Goal: Information Seeking & Learning: Find specific fact

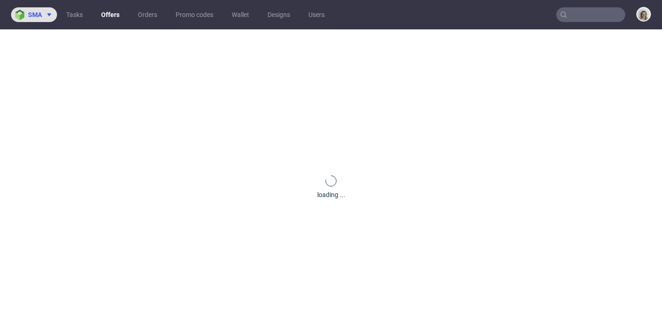
click at [45, 17] on span at bounding box center [47, 14] width 11 height 7
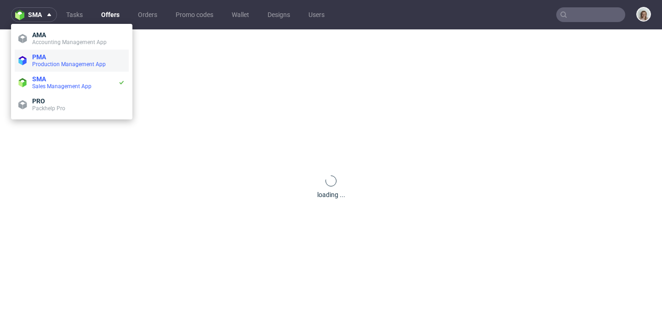
click at [53, 57] on span "PMA" at bounding box center [78, 56] width 93 height 7
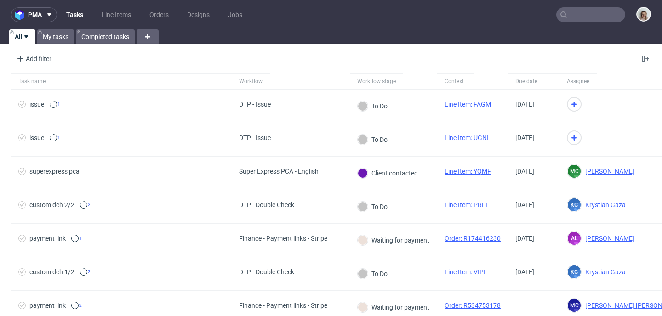
click at [577, 15] on input "text" at bounding box center [591, 14] width 69 height 15
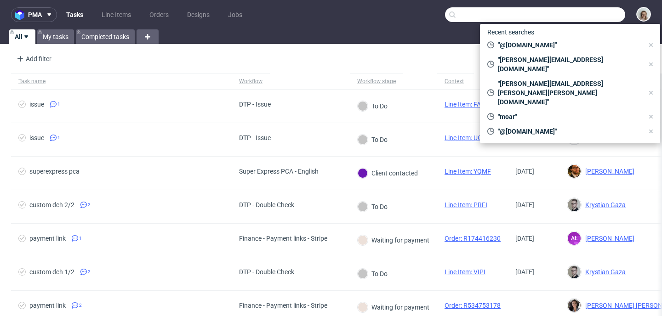
paste input "https://pharmafit.cz"
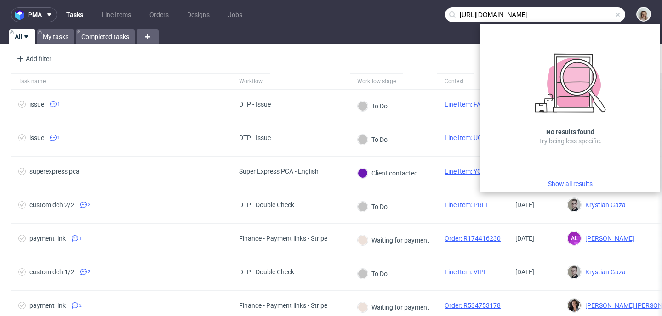
drag, startPoint x: 472, startPoint y: 14, endPoint x: 445, endPoint y: 17, distance: 27.7
click at [445, 17] on div "https://pharmafit.cz" at bounding box center [535, 14] width 180 height 15
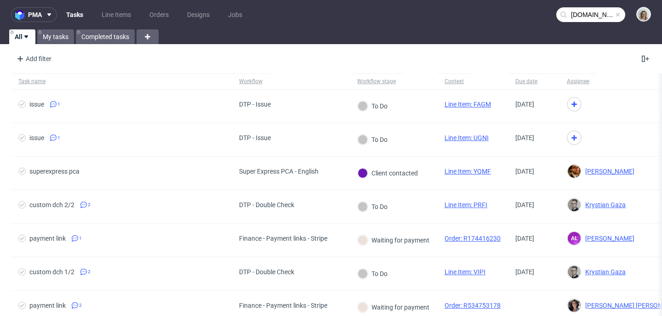
type input "pharmafit.cz"
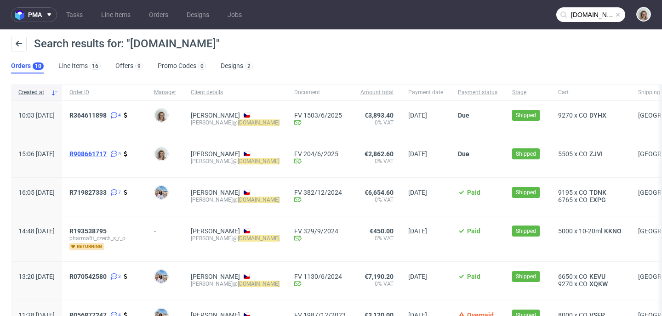
click at [107, 155] on span "R908661717" at bounding box center [87, 153] width 37 height 7
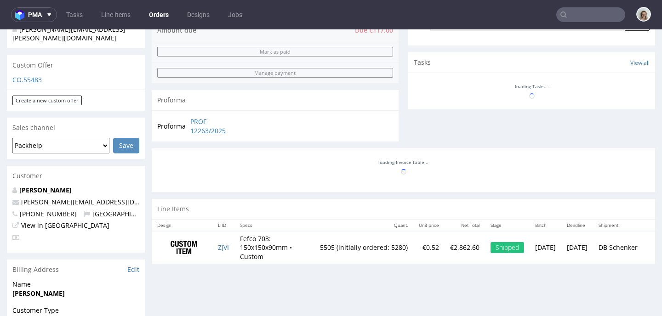
scroll to position [511, 0]
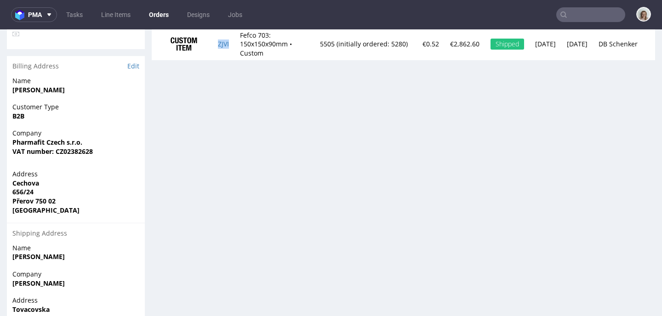
click at [235, 41] on td "ZJVI" at bounding box center [223, 44] width 22 height 33
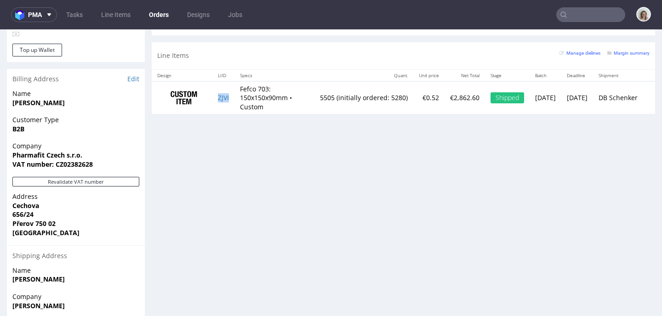
scroll to position [22, 0]
type input "pharmafit.cz"
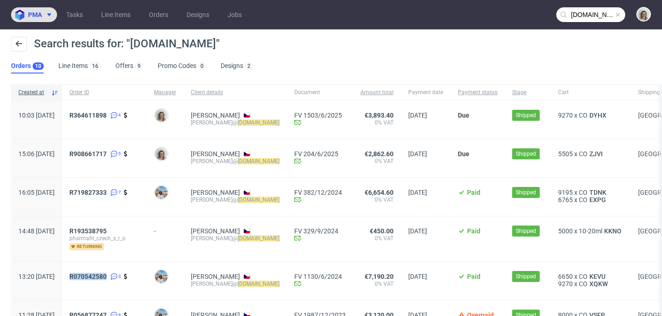
click at [41, 13] on span "pma" at bounding box center [35, 14] width 14 height 6
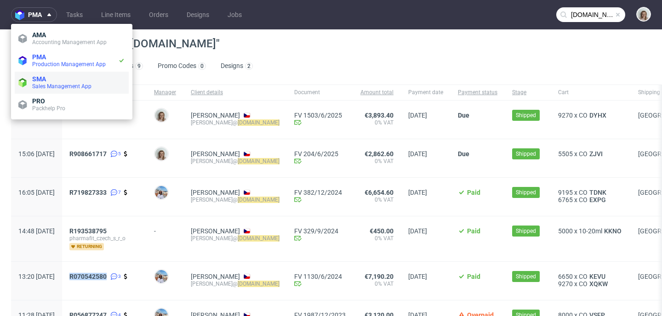
click at [64, 87] on span "Sales Management App" at bounding box center [61, 86] width 59 height 6
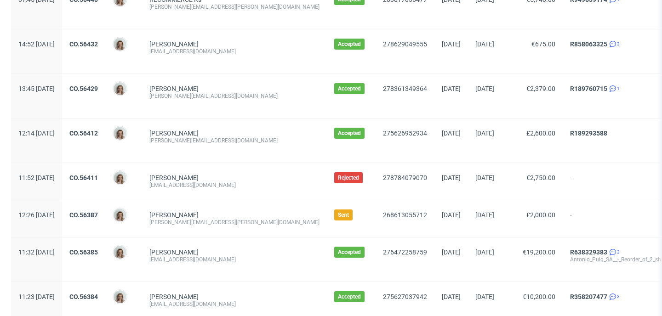
scroll to position [1085, 0]
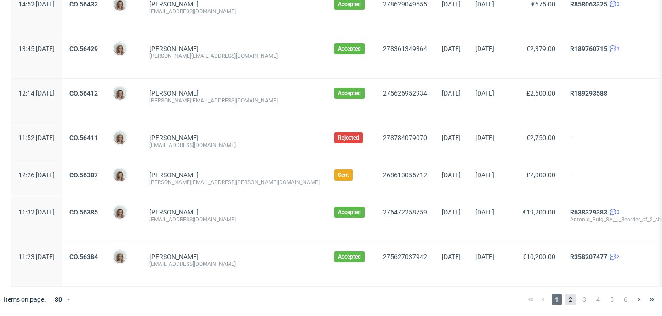
click at [566, 301] on span "2" at bounding box center [571, 299] width 10 height 11
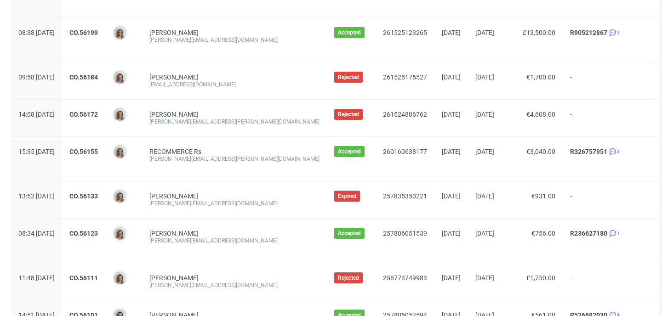
scroll to position [1093, 0]
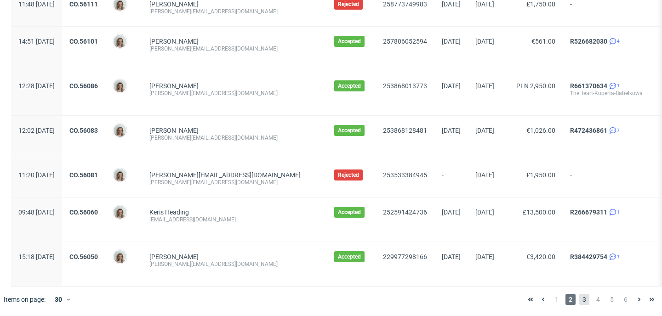
click at [580, 299] on span "3" at bounding box center [585, 299] width 10 height 11
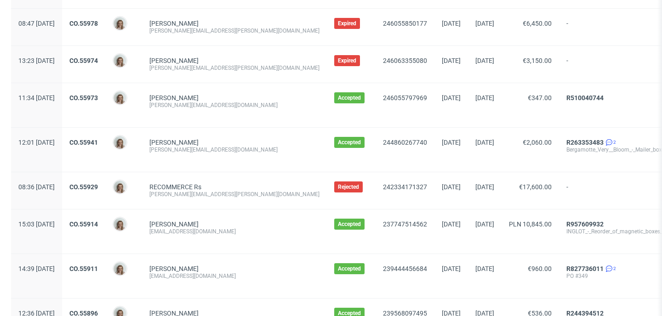
scroll to position [716, 0]
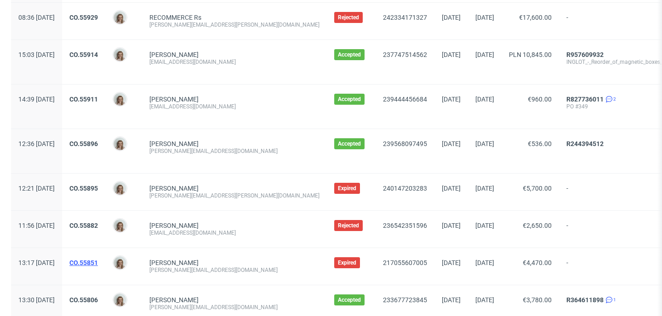
click at [98, 264] on link "CO.55851" at bounding box center [83, 262] width 29 height 7
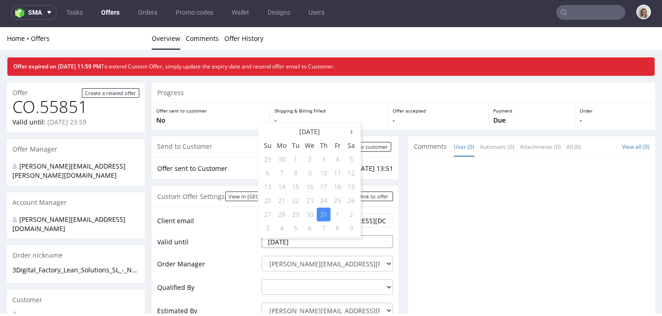
click at [306, 244] on input "2025-07-31" at bounding box center [328, 241] width 132 height 13
click at [350, 131] on icon at bounding box center [351, 132] width 2 height 6
click at [295, 212] on td "30" at bounding box center [296, 215] width 14 height 14
type input "2025-09-30"
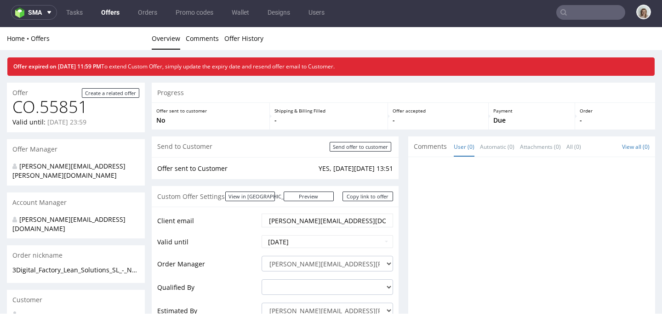
click at [463, 216] on div at bounding box center [534, 247] width 241 height 169
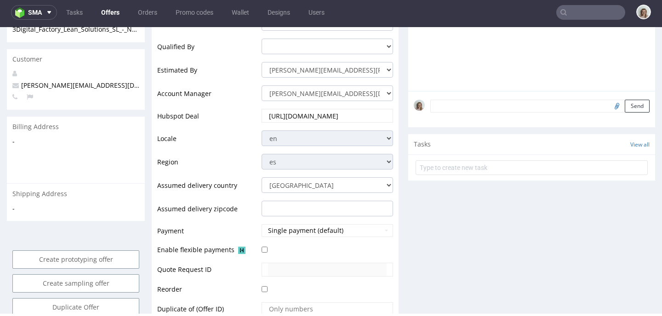
scroll to position [300, 0]
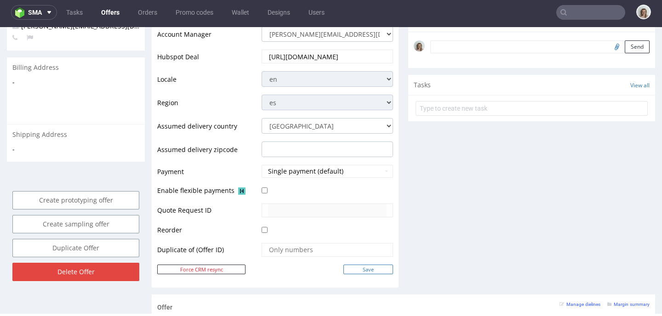
click at [373, 266] on input "Save" at bounding box center [369, 270] width 50 height 10
type input "In progress..."
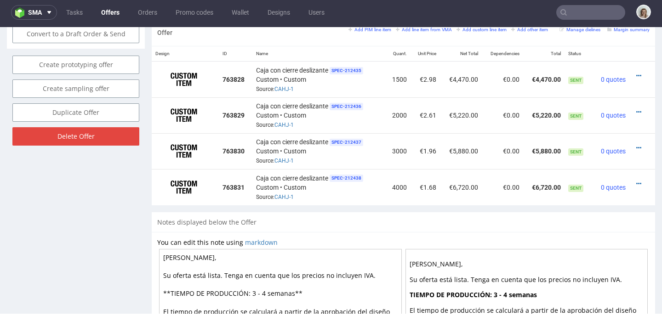
scroll to position [457, 0]
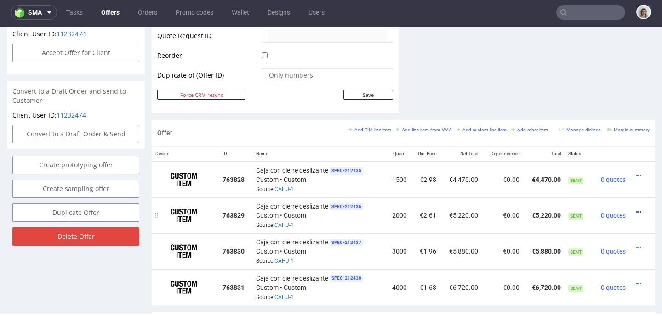
click at [637, 212] on icon at bounding box center [639, 212] width 5 height 6
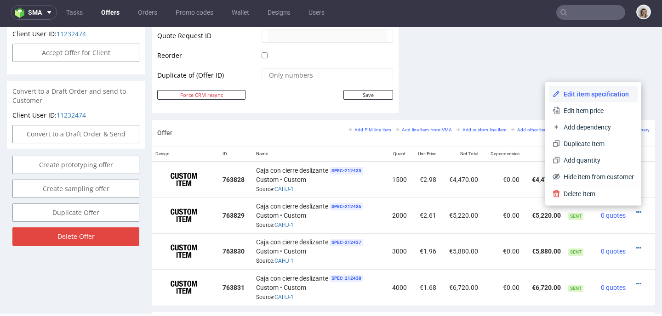
click at [575, 97] on span "Edit item specification" at bounding box center [597, 94] width 74 height 9
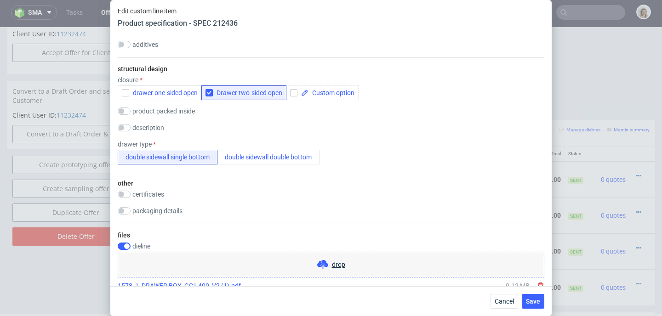
scroll to position [899, 0]
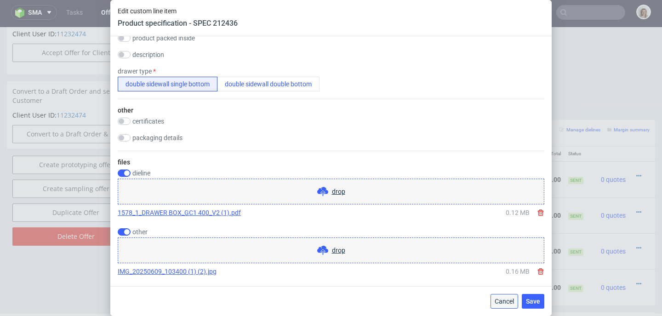
click at [505, 300] on span "Cancel" at bounding box center [504, 302] width 19 height 6
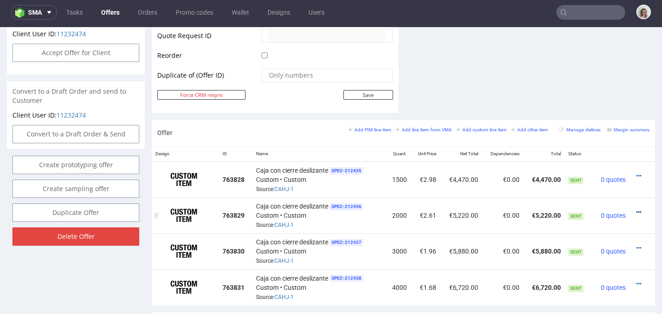
click at [637, 212] on icon at bounding box center [639, 212] width 5 height 6
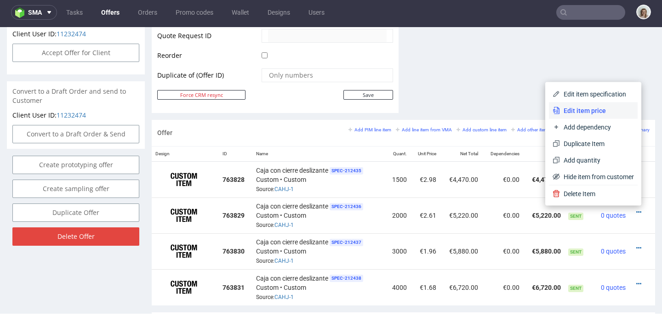
click at [593, 115] on span "Edit item price" at bounding box center [597, 110] width 74 height 9
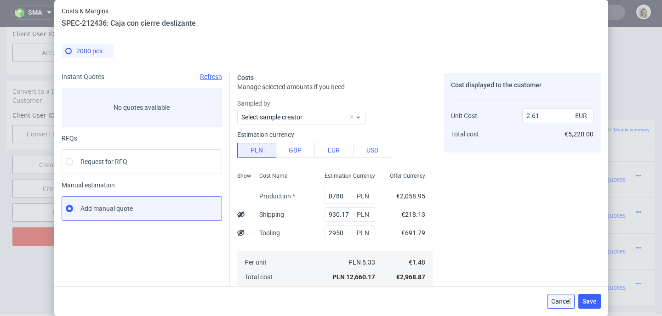
click at [570, 305] on button "Cancel" at bounding box center [561, 301] width 28 height 15
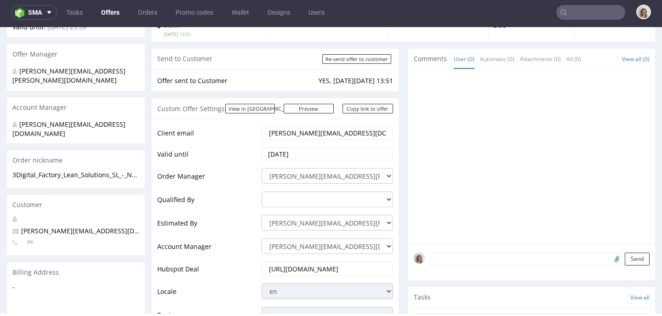
scroll to position [0, 0]
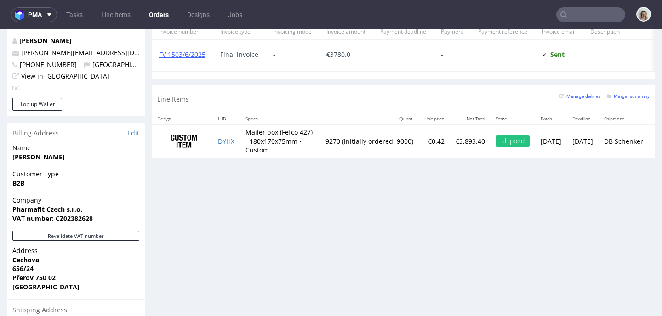
scroll to position [464, 0]
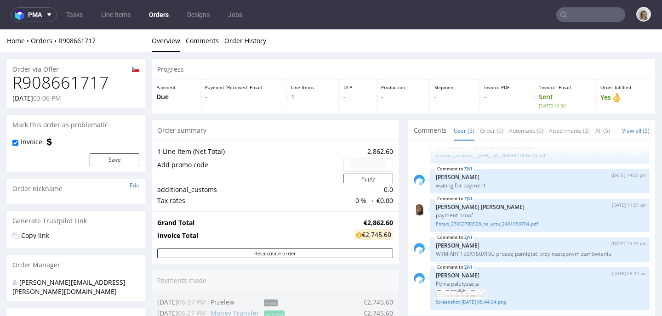
scroll to position [334, 0]
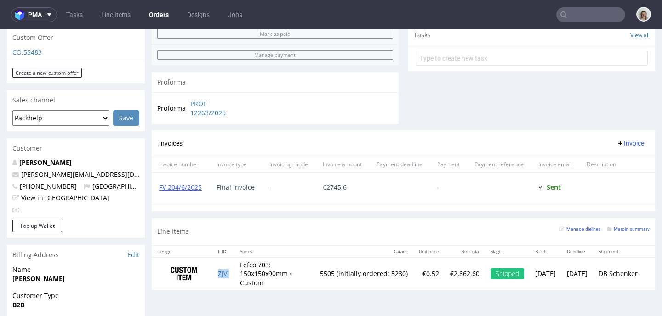
click at [235, 272] on td "ZJVI" at bounding box center [223, 274] width 22 height 33
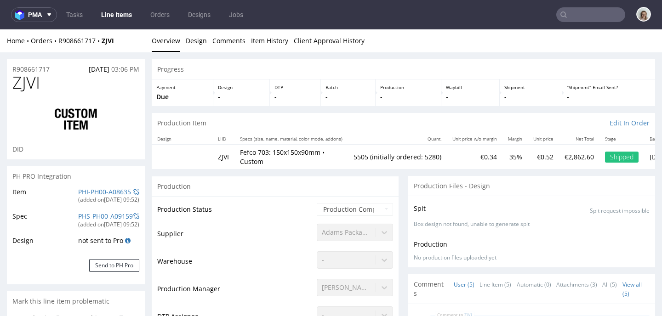
scroll to position [22, 0]
type input "5505"
select select "in_progress"
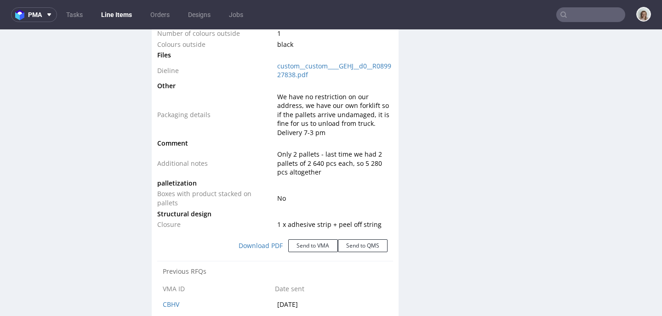
scroll to position [1080, 0]
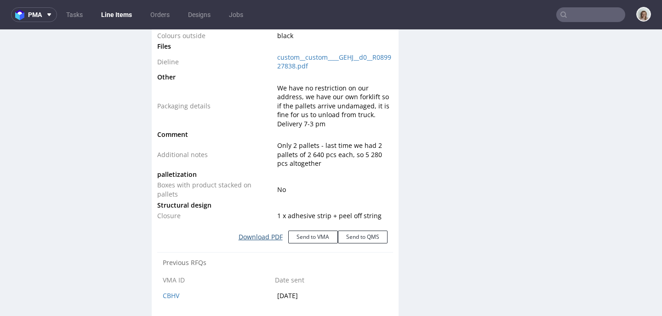
click at [260, 240] on link "Download PDF" at bounding box center [260, 237] width 55 height 20
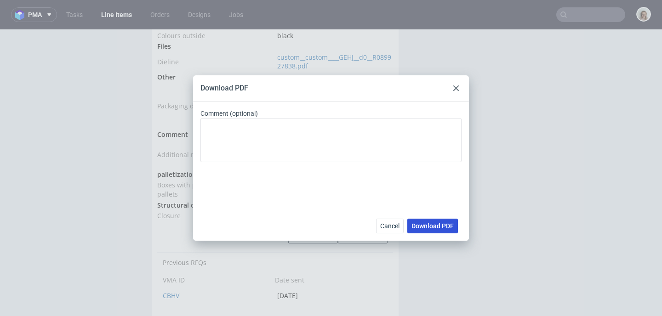
click at [417, 227] on span "Download PDF" at bounding box center [433, 226] width 42 height 6
click at [456, 90] on icon at bounding box center [457, 89] width 6 height 6
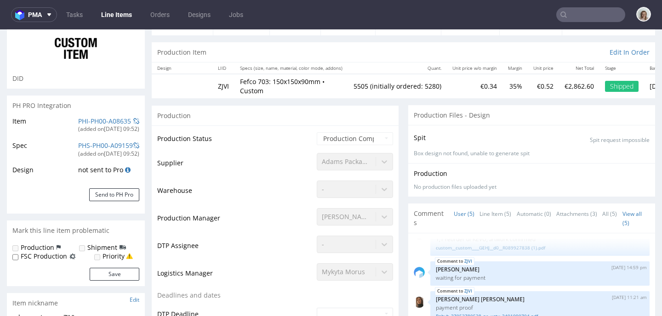
scroll to position [189, 0]
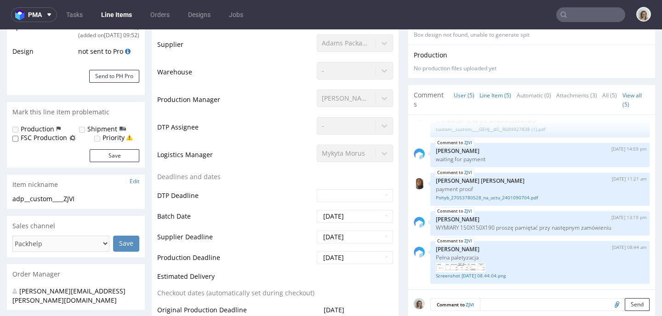
click at [494, 100] on link "Line Item (5)" at bounding box center [496, 96] width 32 height 20
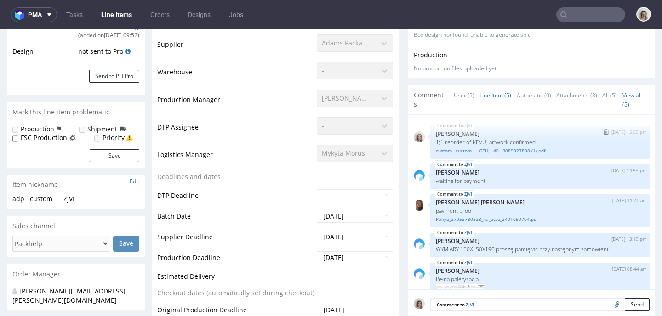
click at [493, 153] on link "custom__custom____GEHJ__d0__R089927838 (1).pdf" at bounding box center [540, 151] width 208 height 7
drag, startPoint x: 613, startPoint y: 20, endPoint x: 606, endPoint y: 17, distance: 8.0
click at [612, 19] on input "text" at bounding box center [591, 14] width 69 height 15
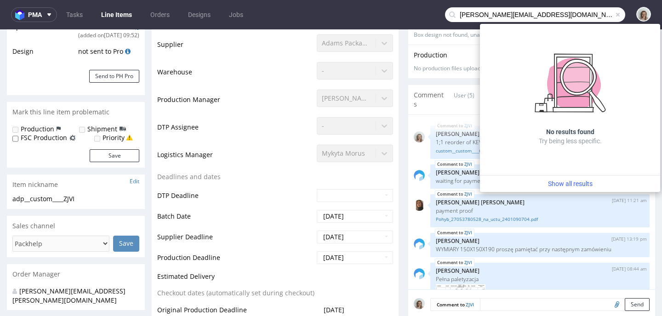
drag, startPoint x: 470, startPoint y: 14, endPoint x: 446, endPoint y: 14, distance: 24.4
click at [446, 14] on div "helen@thecaninemenu.co.uk" at bounding box center [535, 14] width 180 height 15
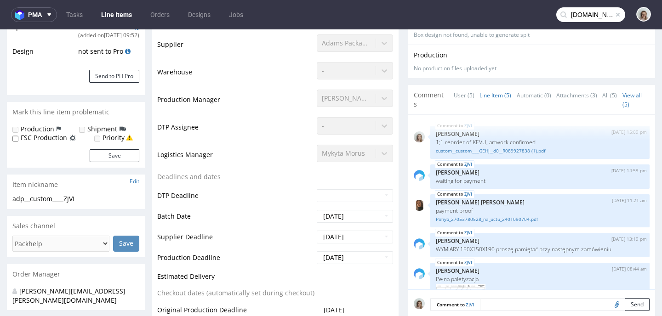
type input "thecaninemenu.co.uk"
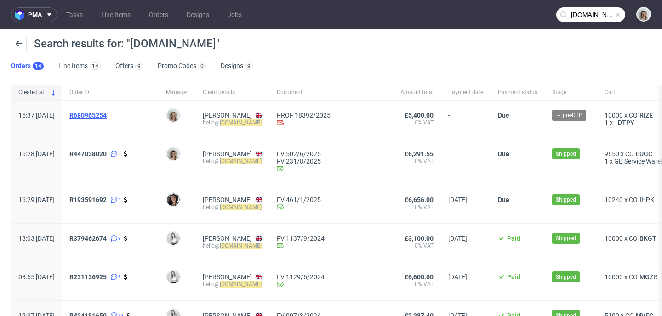
click at [107, 113] on span "R680965254" at bounding box center [87, 115] width 37 height 7
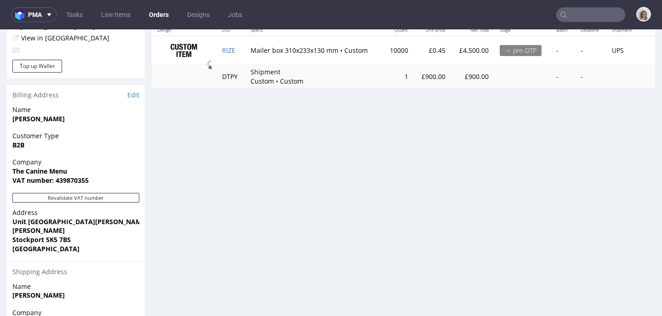
scroll to position [496, 0]
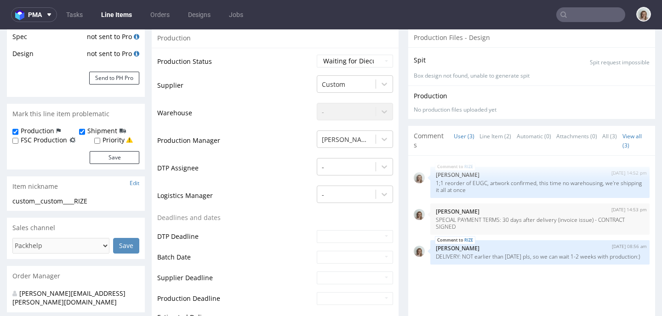
scroll to position [87, 0]
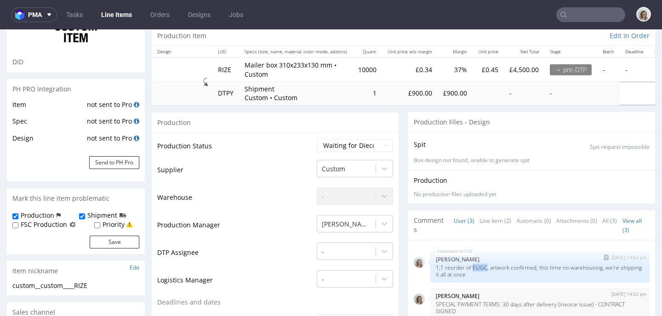
drag, startPoint x: 480, startPoint y: 266, endPoint x: 465, endPoint y: 266, distance: 15.2
click at [465, 266] on p "1;1 reorder of EUGC, artwork confirmed, this time no warehousing, we're shippin…" at bounding box center [540, 271] width 208 height 14
copy p "EUGC"
click at [602, 9] on input "text" at bounding box center [591, 14] width 69 height 15
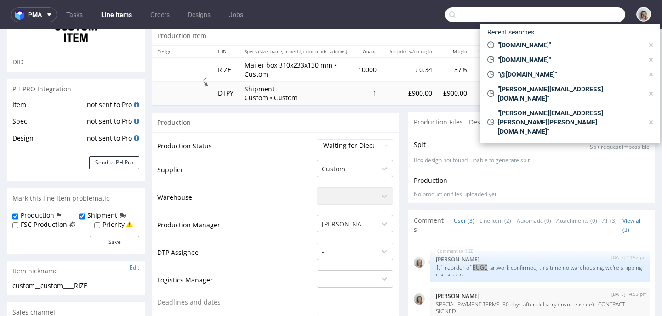
paste input "EUGC"
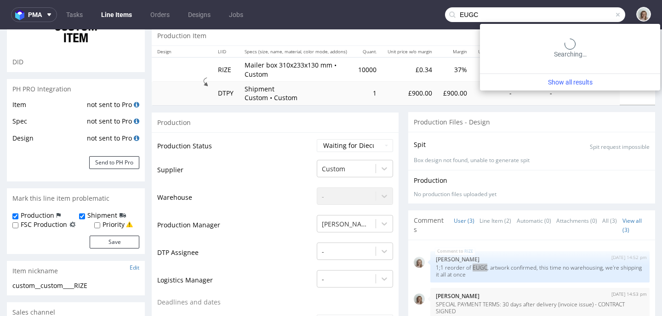
type input "EUGC"
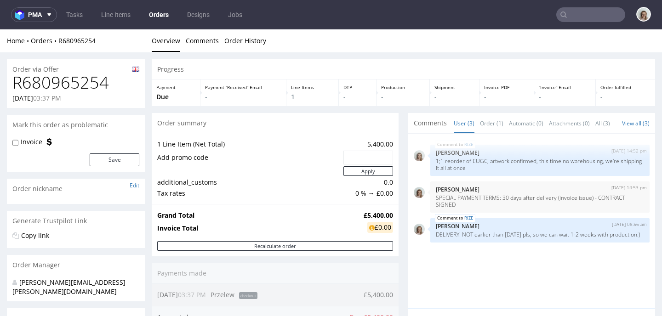
type input "thecaninemenu.co.uk"
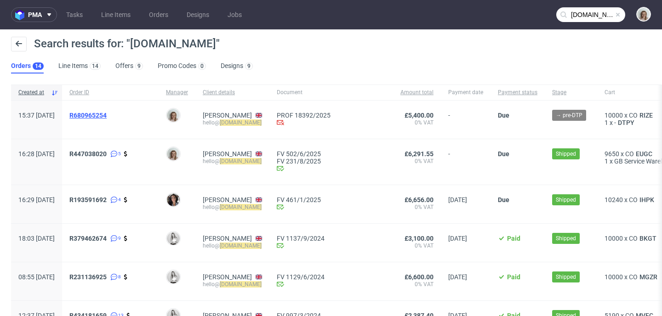
click at [107, 116] on span "R680965254" at bounding box center [87, 115] width 37 height 7
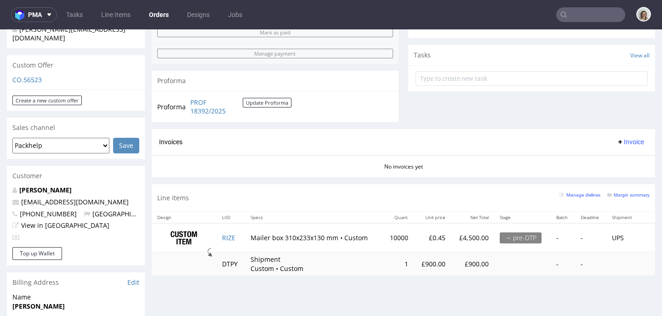
scroll to position [310, 0]
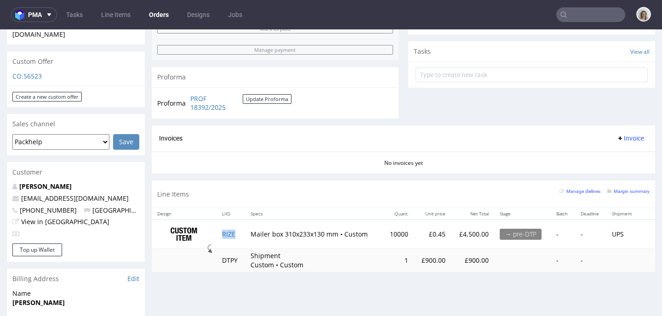
click at [240, 238] on td "RIZE" at bounding box center [231, 234] width 29 height 29
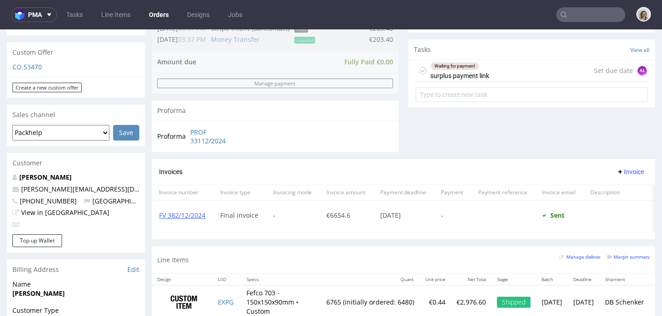
scroll to position [445, 0]
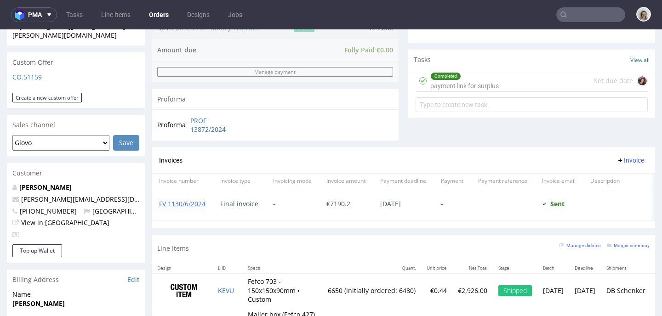
scroll to position [319, 0]
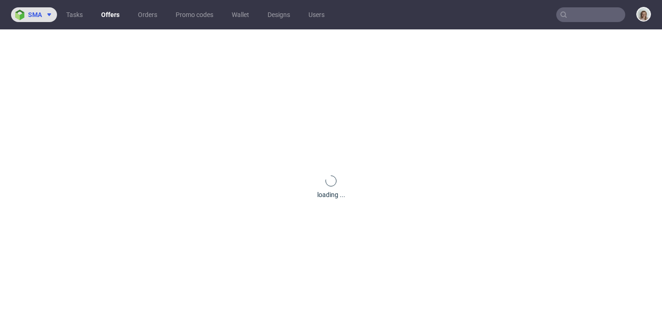
click at [47, 15] on icon at bounding box center [49, 14] width 7 height 7
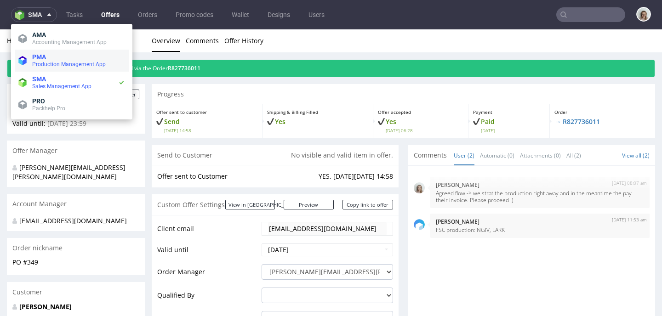
click at [48, 61] on span "Production Management App" at bounding box center [78, 64] width 93 height 7
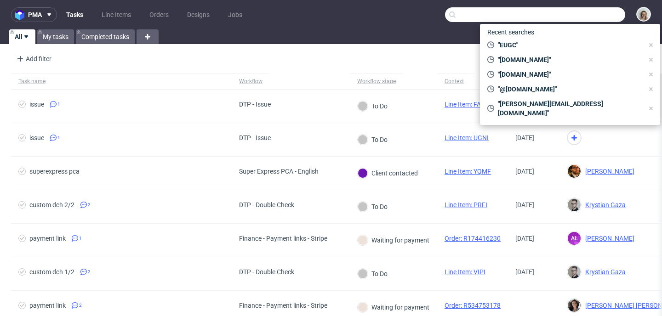
click at [572, 10] on input "text" at bounding box center [535, 14] width 180 height 15
paste input "[PERSON_NAME][EMAIL_ADDRESS][DOMAIN_NAME]"
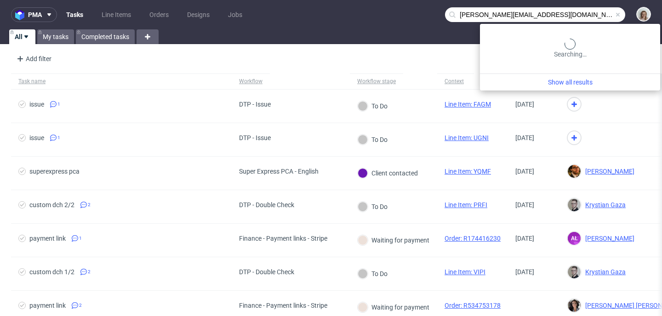
type input "[PERSON_NAME][EMAIL_ADDRESS][DOMAIN_NAME]"
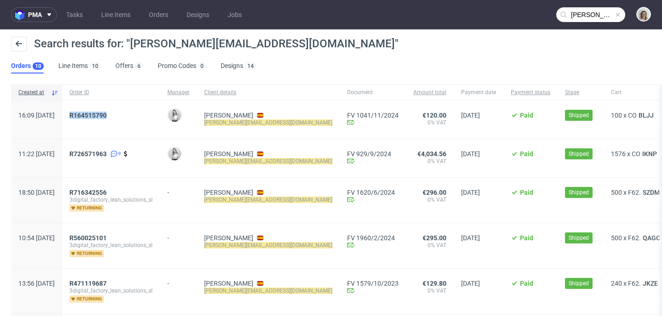
drag, startPoint x: 109, startPoint y: 114, endPoint x: 137, endPoint y: 114, distance: 28.1
click at [137, 114] on div "R164515790" at bounding box center [111, 120] width 98 height 38
copy span "R164515790"
click at [107, 114] on span "R164515790" at bounding box center [87, 115] width 37 height 7
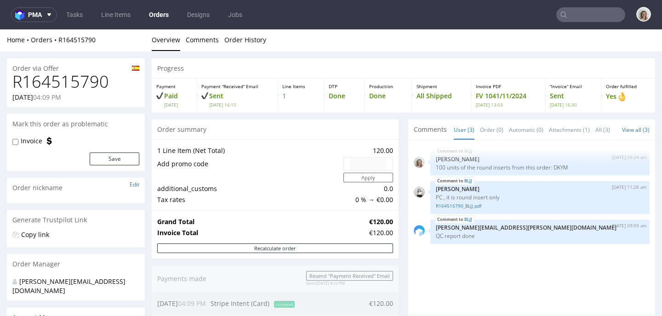
scroll to position [312, 0]
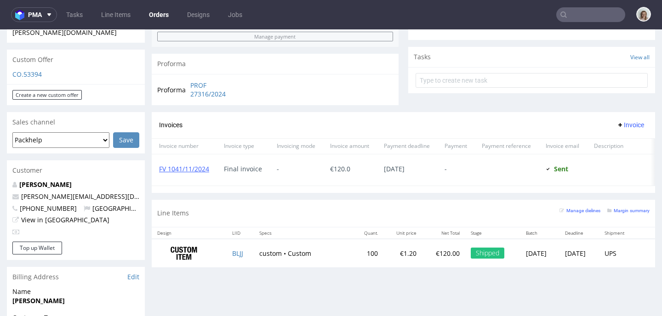
type input "[PERSON_NAME][EMAIL_ADDRESS][DOMAIN_NAME]"
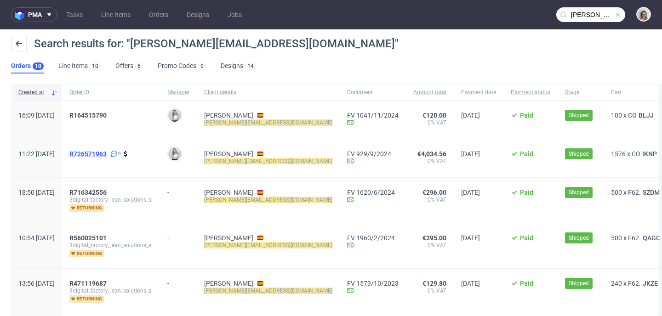
click at [107, 154] on span "R726571963" at bounding box center [87, 153] width 37 height 7
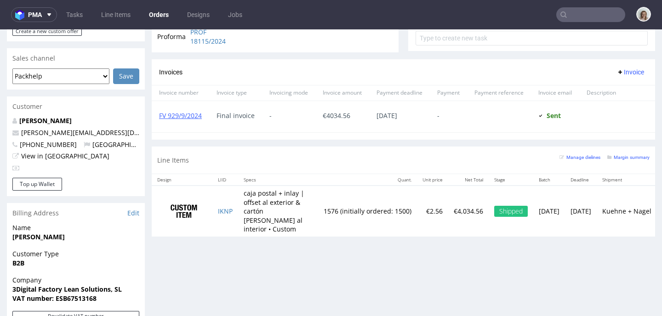
scroll to position [413, 0]
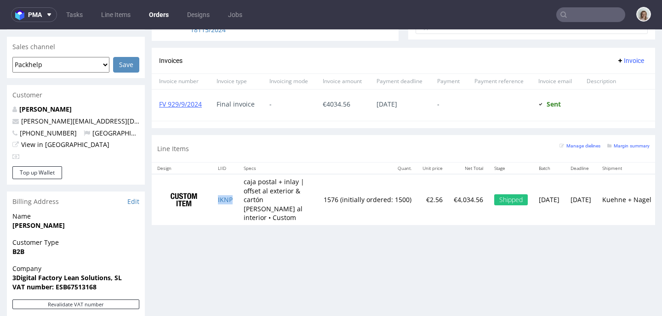
click at [233, 203] on td "IKNP" at bounding box center [225, 199] width 26 height 51
type input "[PERSON_NAME][EMAIL_ADDRESS][DOMAIN_NAME]"
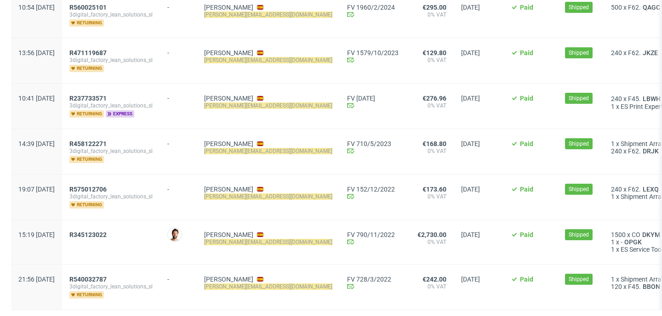
scroll to position [231, 0]
click at [118, 229] on div "R345123022" at bounding box center [111, 242] width 98 height 44
click at [107, 234] on span "R345123022" at bounding box center [87, 234] width 37 height 7
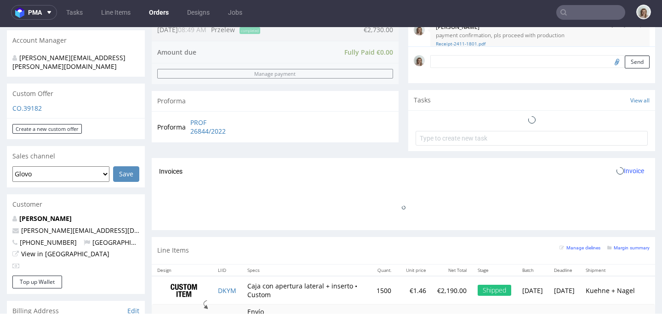
scroll to position [387, 0]
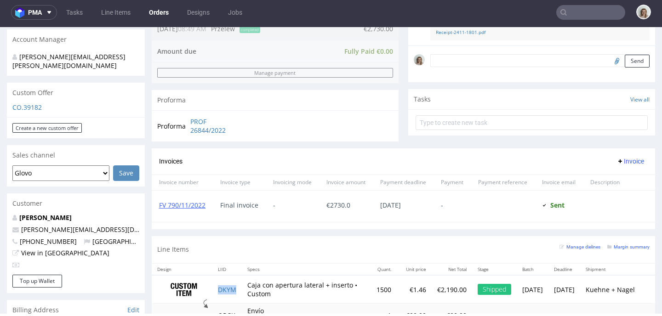
click at [239, 288] on td "DKYM" at bounding box center [226, 290] width 29 height 29
copy link "DKYM"
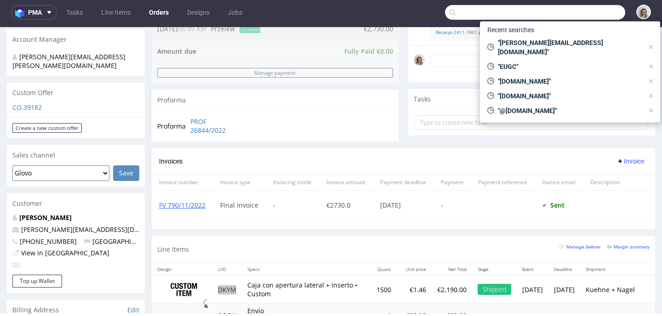
click at [583, 16] on input "text" at bounding box center [535, 12] width 180 height 15
paste input "R414017148"
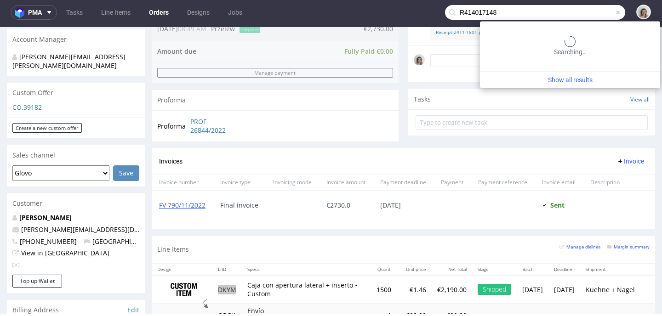
type input "R414017148"
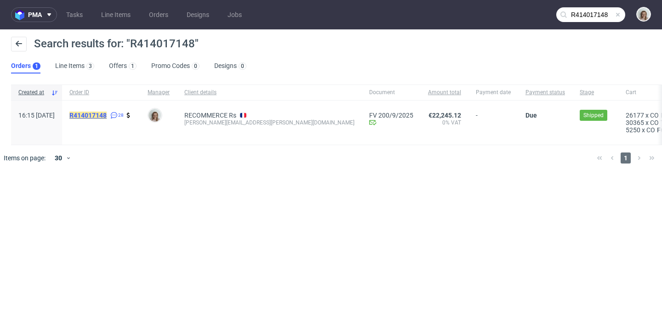
click at [107, 118] on mark "R414017148" at bounding box center [87, 115] width 37 height 7
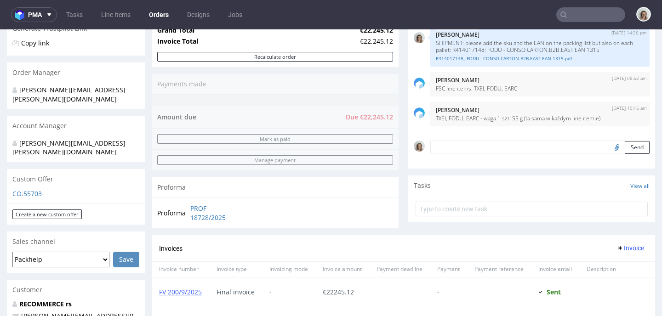
scroll to position [421, 0]
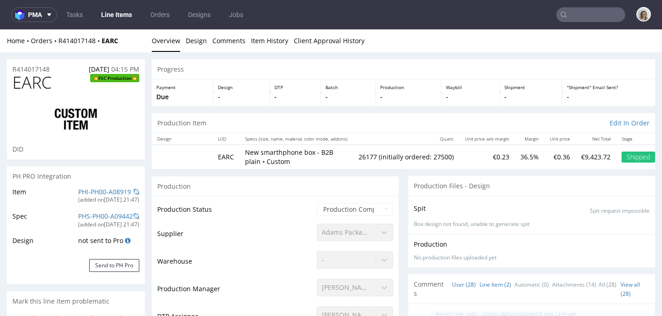
click at [488, 290] on link "Line Item (2)" at bounding box center [496, 285] width 32 height 20
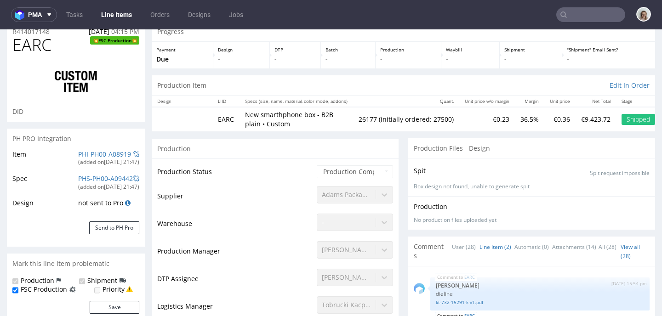
scroll to position [176, 0]
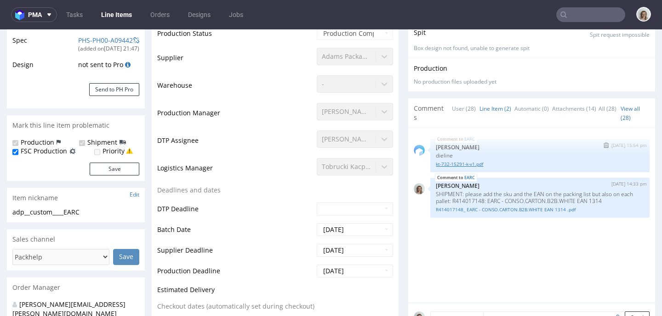
click at [448, 165] on link "kt-732-15291-k-v1.pdf" at bounding box center [540, 164] width 208 height 7
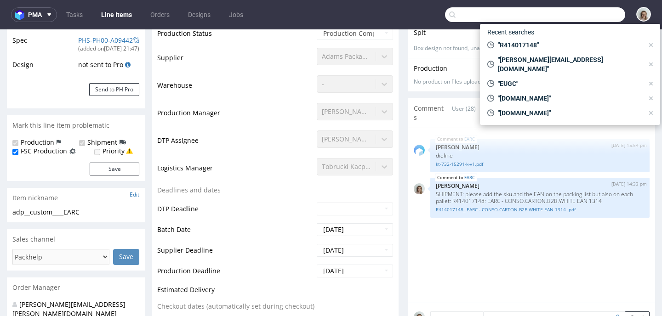
click at [595, 10] on input "text" at bounding box center [535, 14] width 180 height 15
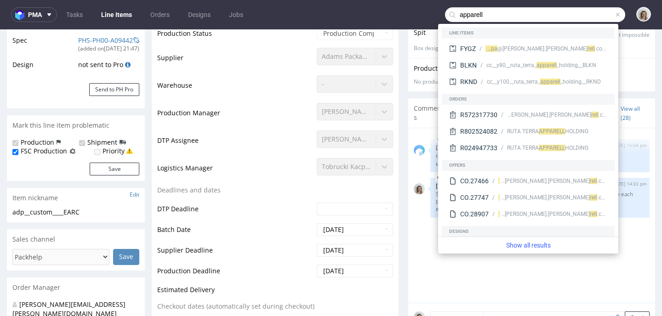
type input "apparell"
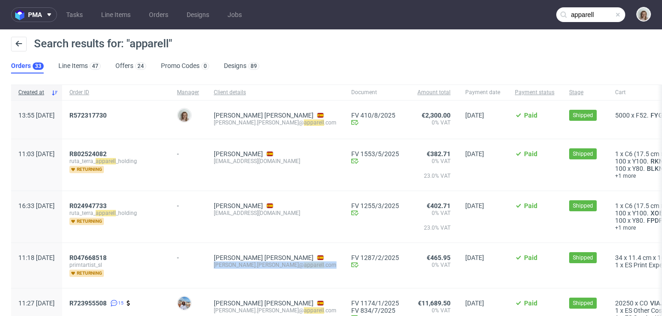
drag, startPoint x: 302, startPoint y: 265, endPoint x: 237, endPoint y: 266, distance: 64.9
click at [237, 266] on div "[PERSON_NAME] [PERSON_NAME].[PERSON_NAME]@ apparell .com" at bounding box center [276, 265] width 138 height 45
click at [614, 15] on span at bounding box center [617, 14] width 7 height 7
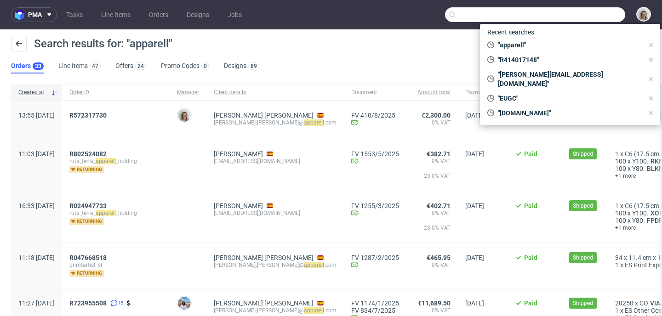
click at [604, 14] on input "text" at bounding box center [535, 14] width 180 height 15
paste input "[PERSON_NAME][EMAIL_ADDRESS][PERSON_NAME][DOMAIN_NAME]"
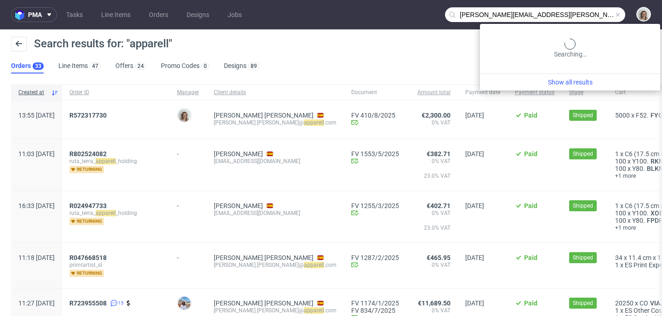
type input "[PERSON_NAME][EMAIL_ADDRESS][PERSON_NAME][DOMAIN_NAME]"
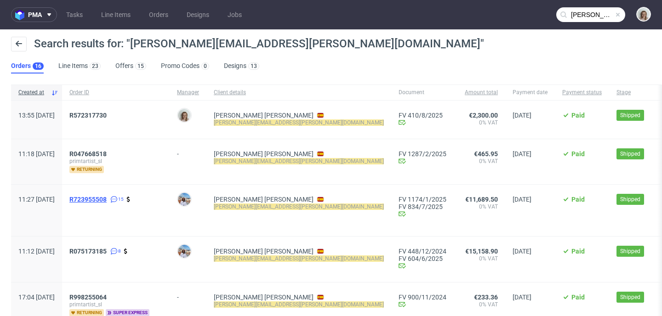
click at [107, 201] on span "R723955508" at bounding box center [87, 199] width 37 height 7
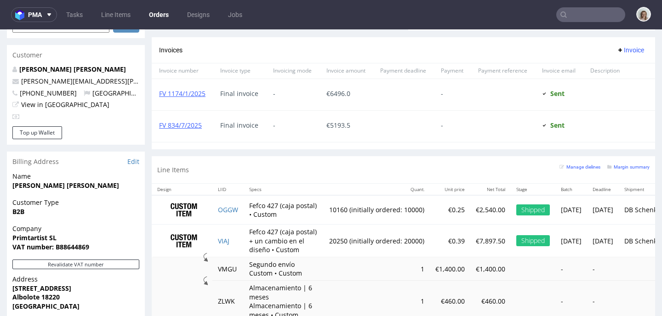
scroll to position [568, 0]
